Goal: Task Accomplishment & Management: Manage account settings

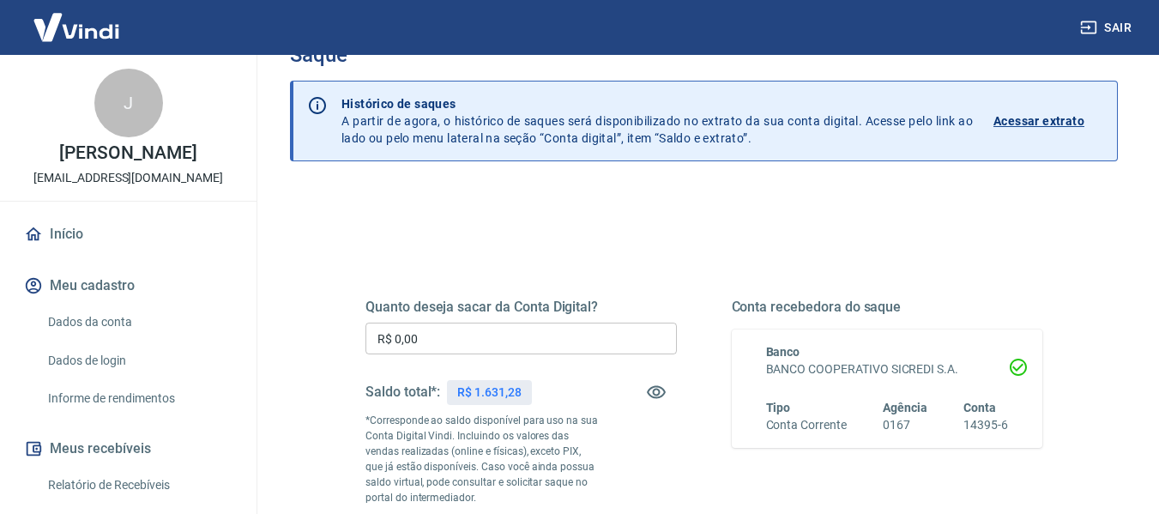
scroll to position [86, 0]
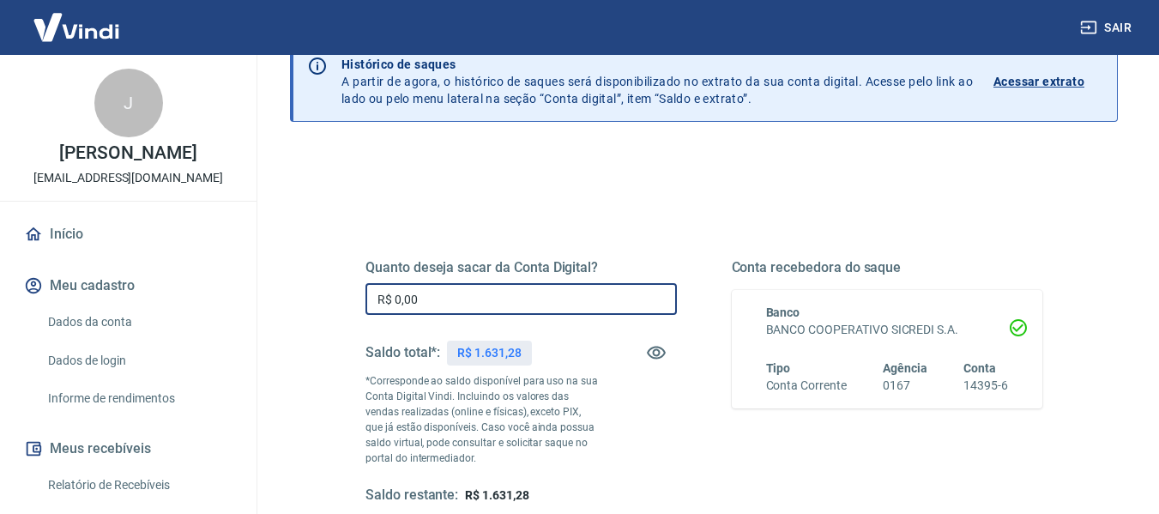
drag, startPoint x: 436, startPoint y: 305, endPoint x: 293, endPoint y: 282, distance: 145.0
click at [293, 282] on div "Quanto deseja sacar da Conta Digital? R$ 0,00 ​ Saldo total*: R$ 1.631,28 *Corr…" at bounding box center [704, 463] width 828 height 629
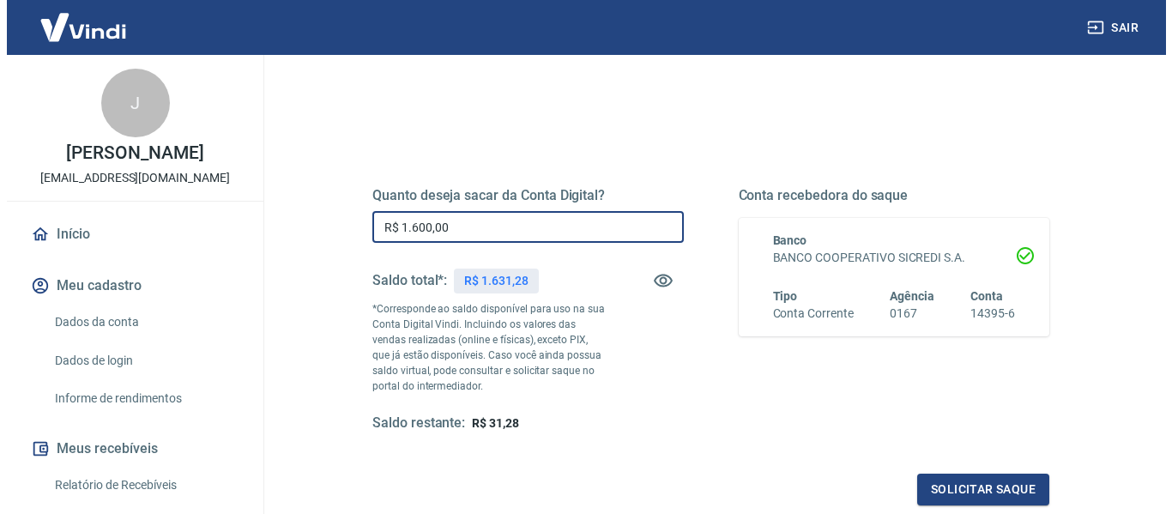
scroll to position [257, 0]
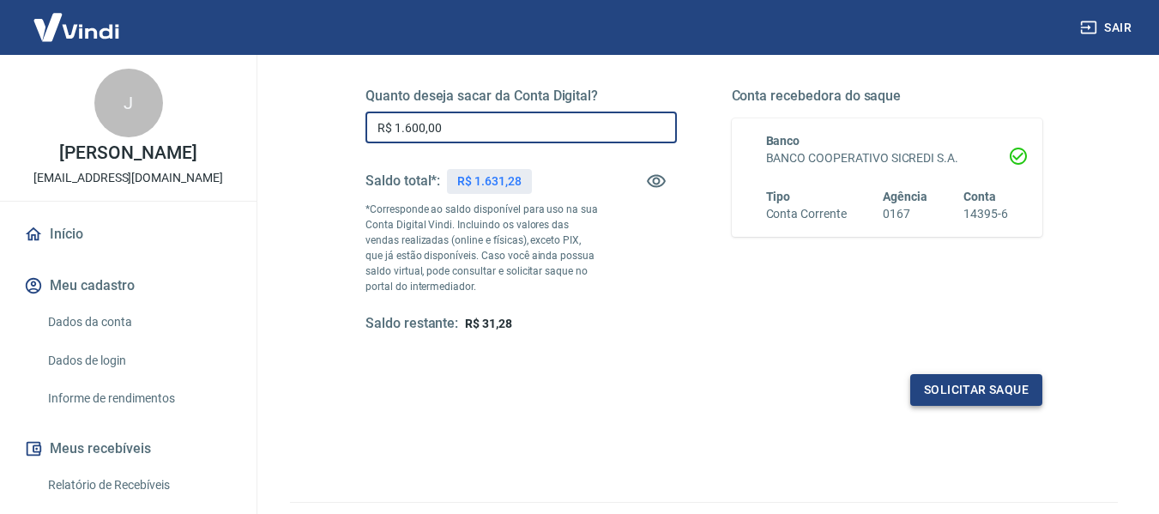
type input "R$ 1.600,00"
click at [932, 395] on button "Solicitar saque" at bounding box center [976, 390] width 132 height 32
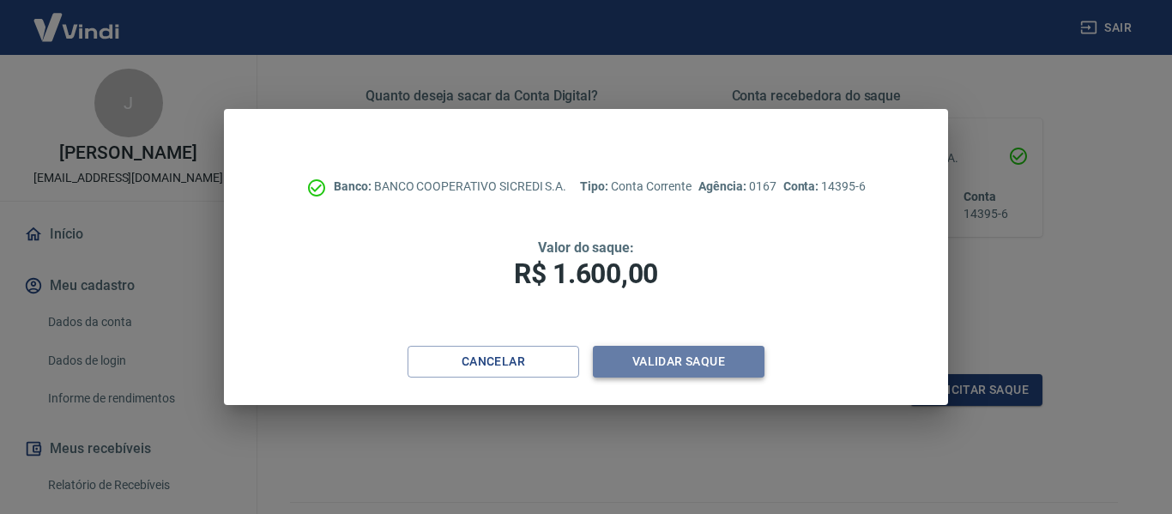
click at [625, 366] on button "Validar saque" at bounding box center [679, 362] width 172 height 32
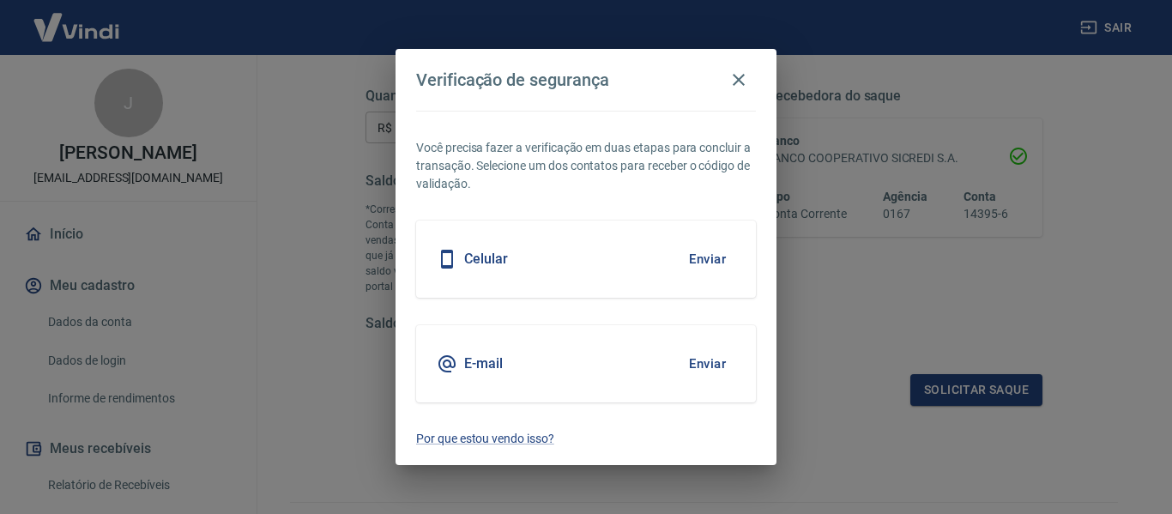
click at [669, 254] on div "Celular Enviar" at bounding box center [586, 258] width 340 height 77
click at [702, 254] on button "Enviar" at bounding box center [707, 259] width 56 height 36
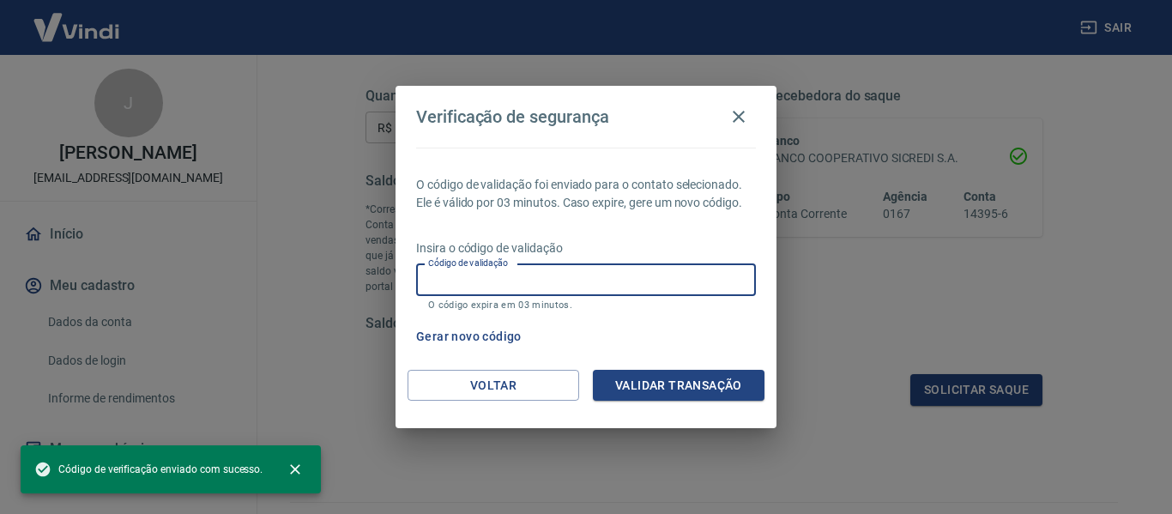
click at [668, 265] on input "Código de validação" at bounding box center [586, 280] width 340 height 32
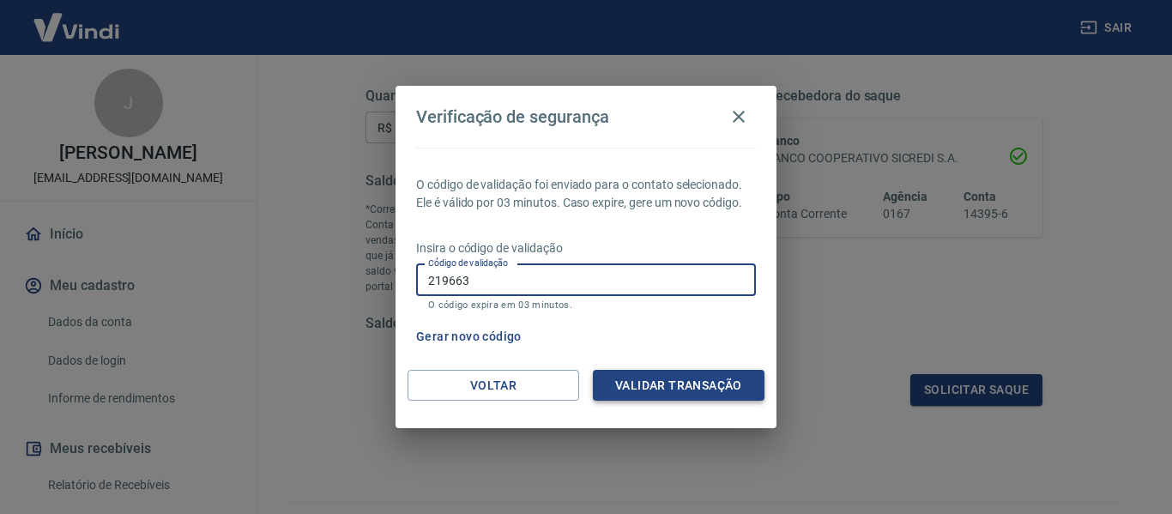
type input "219663"
click at [657, 388] on button "Validar transação" at bounding box center [679, 386] width 172 height 32
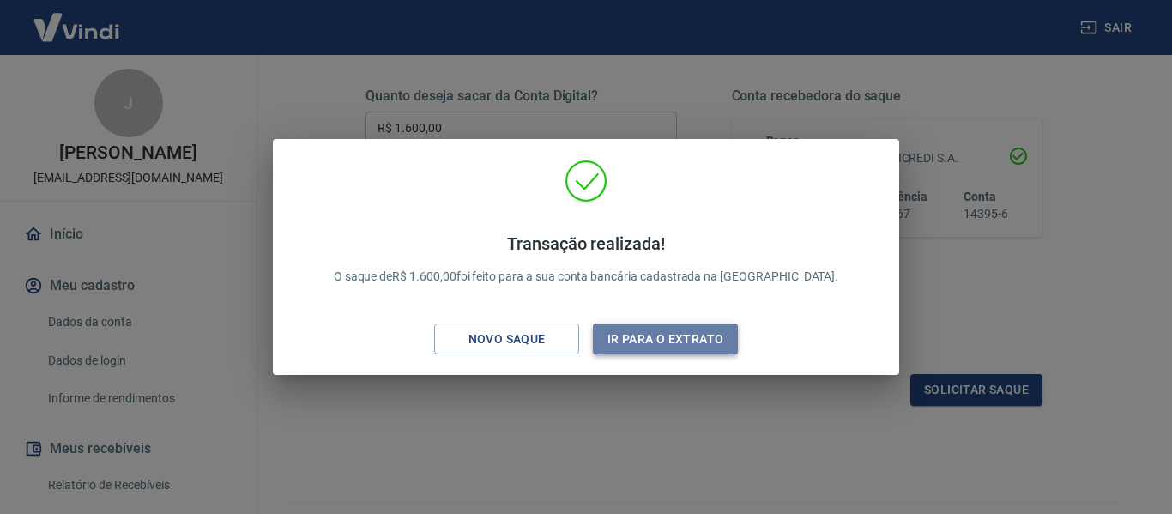
click at [637, 326] on button "Ir para o extrato" at bounding box center [665, 339] width 145 height 32
